Goal: Understand process/instructions: Learn how to perform a task or action

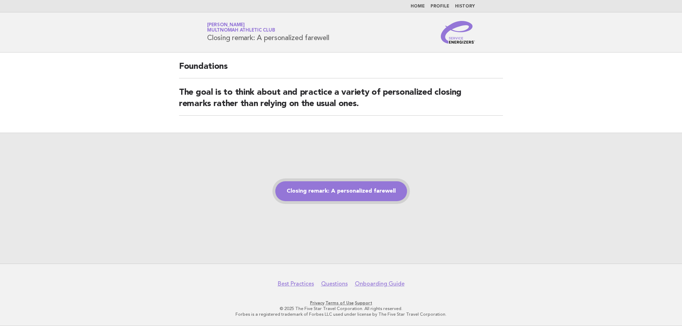
click at [321, 194] on link "Closing remark: A personalized farewell" at bounding box center [341, 192] width 132 height 20
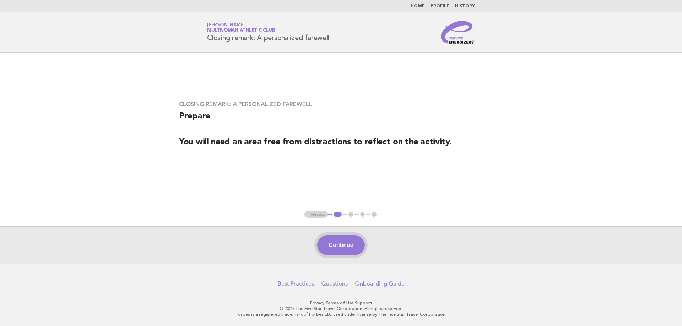
click at [329, 243] on button "Continue" at bounding box center [340, 245] width 47 height 20
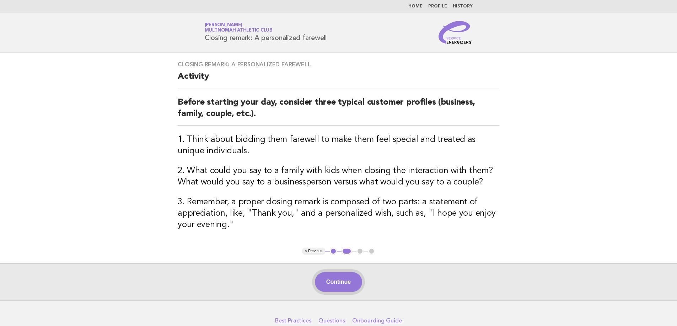
click at [338, 278] on button "Continue" at bounding box center [338, 282] width 47 height 20
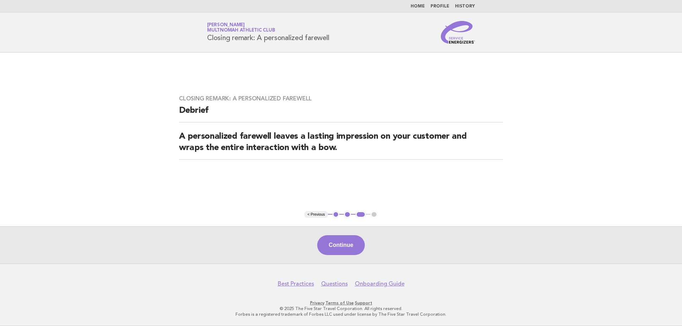
click at [342, 267] on footer "Best Practices Questions Onboarding Guide Privacy · Terms of Use · Support © 20…" at bounding box center [341, 295] width 682 height 63
click at [339, 243] on button "Continue" at bounding box center [340, 245] width 47 height 20
